Goal: Task Accomplishment & Management: Use online tool/utility

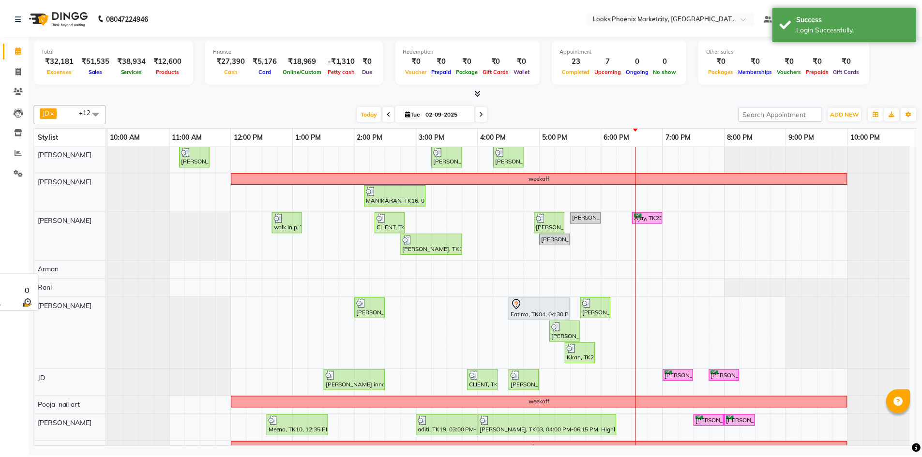
scroll to position [110, 0]
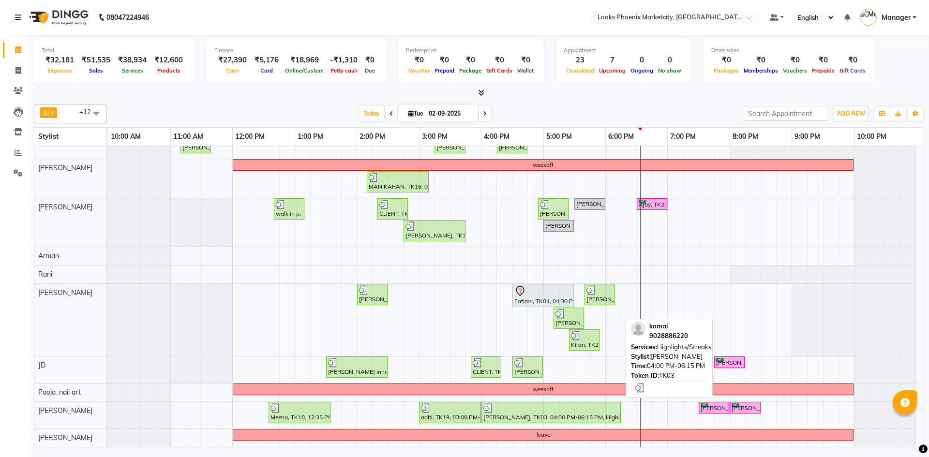
click at [524, 417] on div "[PERSON_NAME], TK03, 04:00 PM-06:15 PM, Highlights/Streaks(F)*" at bounding box center [550, 413] width 137 height 18
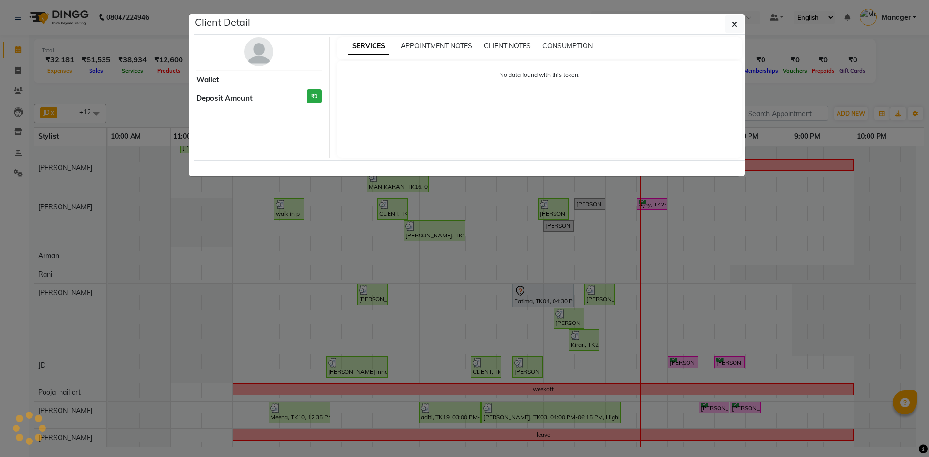
select select "3"
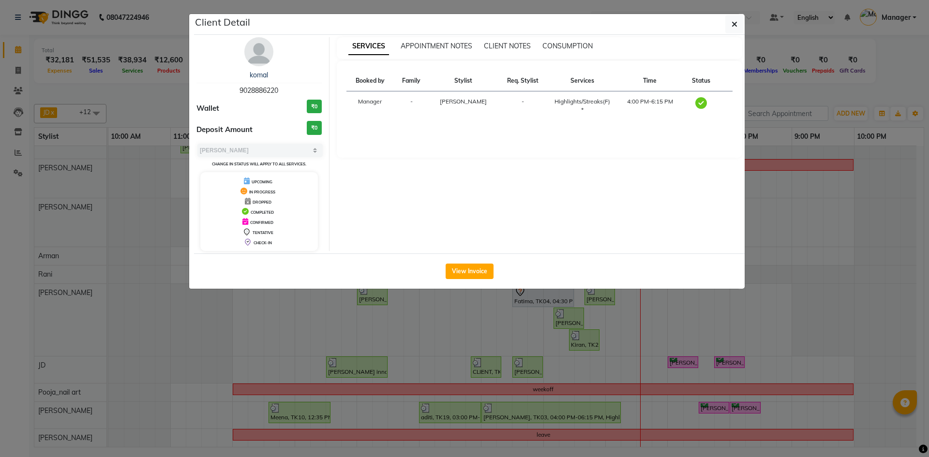
click at [500, 279] on div "View Invoice" at bounding box center [469, 271] width 551 height 35
click at [484, 270] on button "View Invoice" at bounding box center [470, 271] width 48 height 15
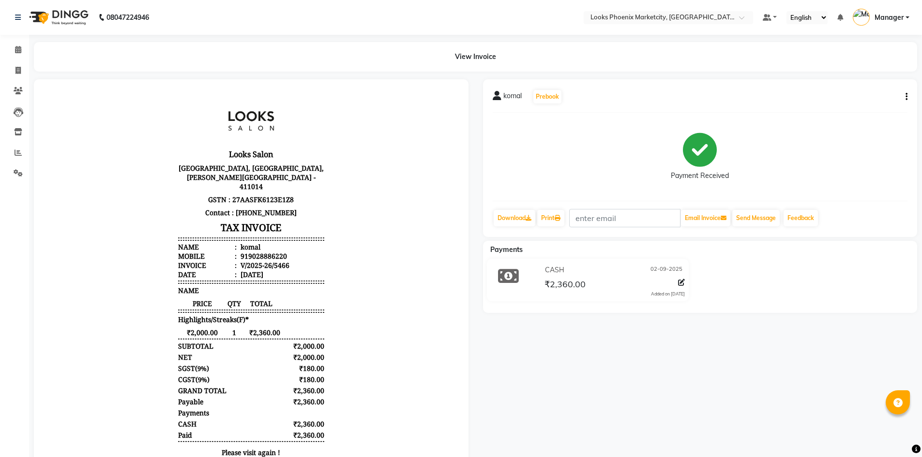
scroll to position [48, 0]
